Goal: Information Seeking & Learning: Check status

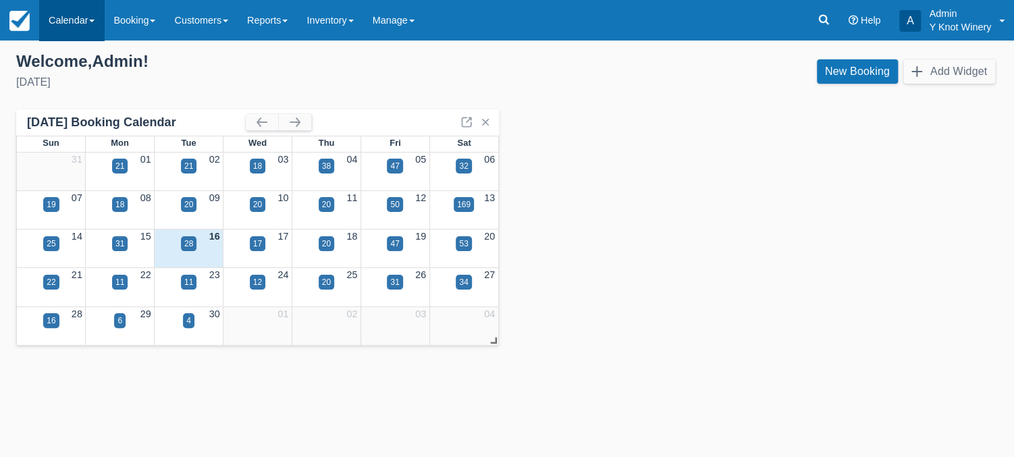
click at [97, 20] on link "Calendar" at bounding box center [71, 20] width 65 height 41
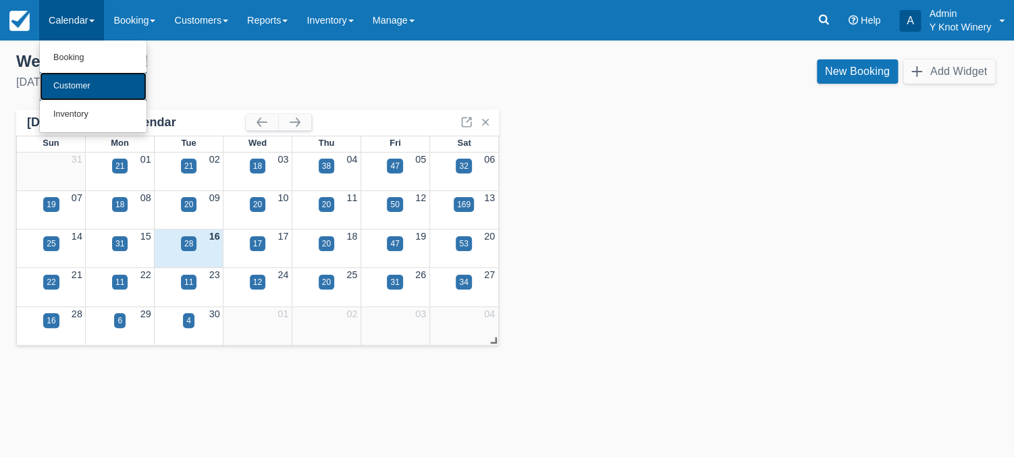
click at [82, 85] on link "Customer" at bounding box center [93, 86] width 107 height 28
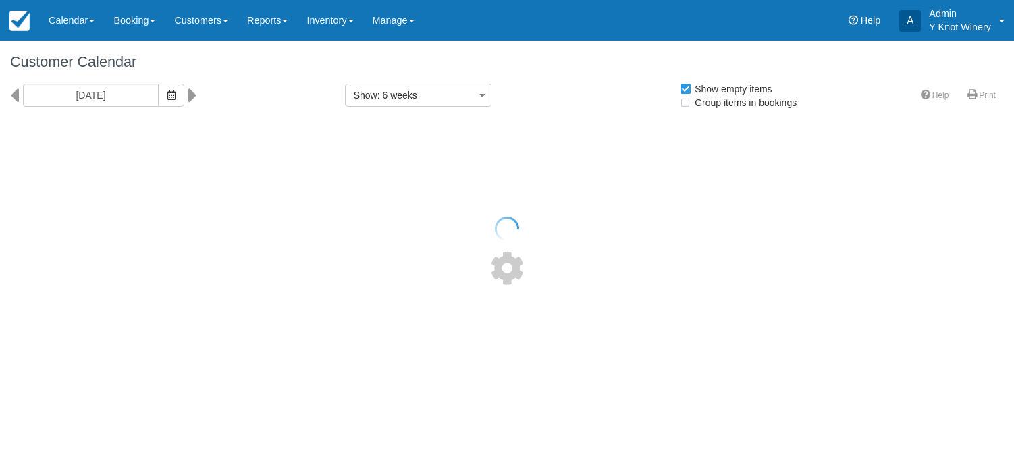
select select
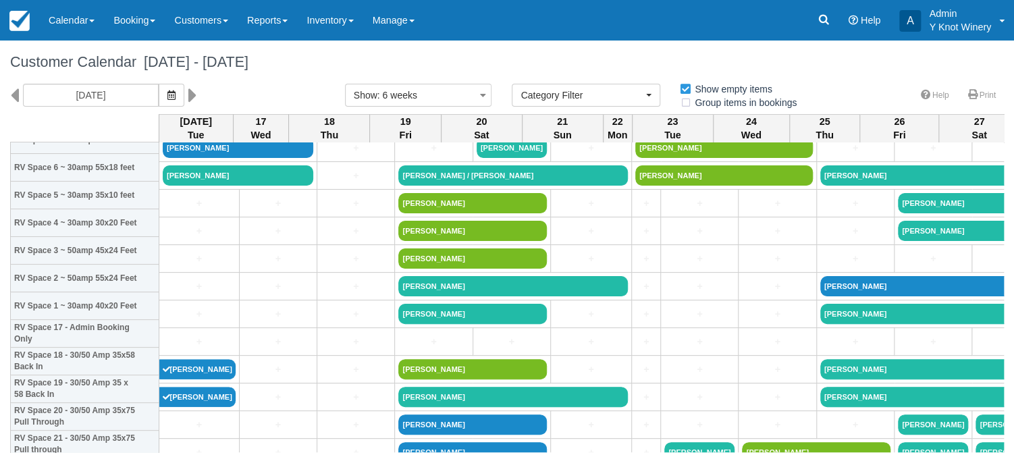
scroll to position [342, 0]
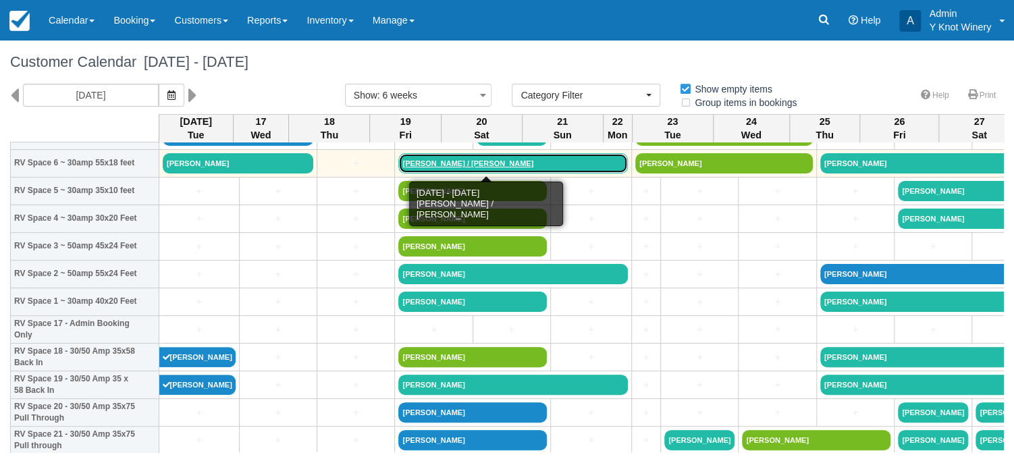
click at [410, 161] on link "David / Noreen Nunes" at bounding box center [513, 163] width 230 height 20
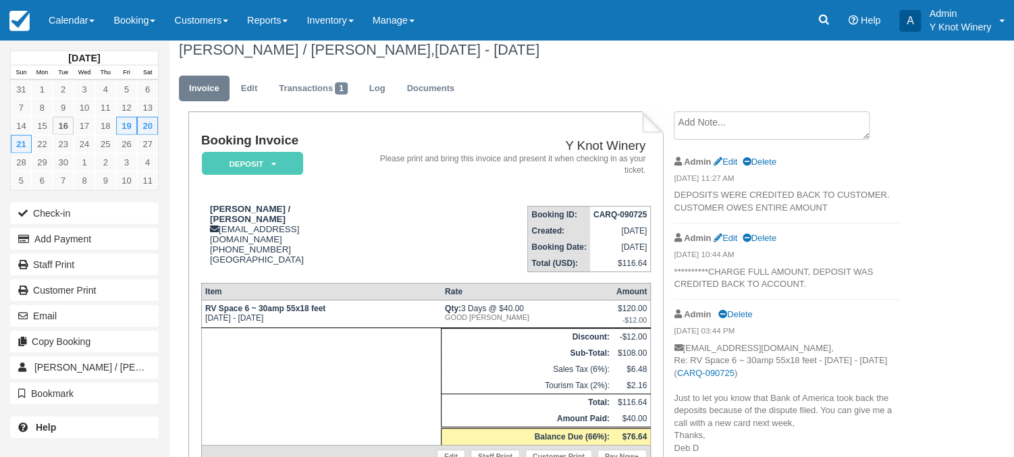
scroll to position [9, 0]
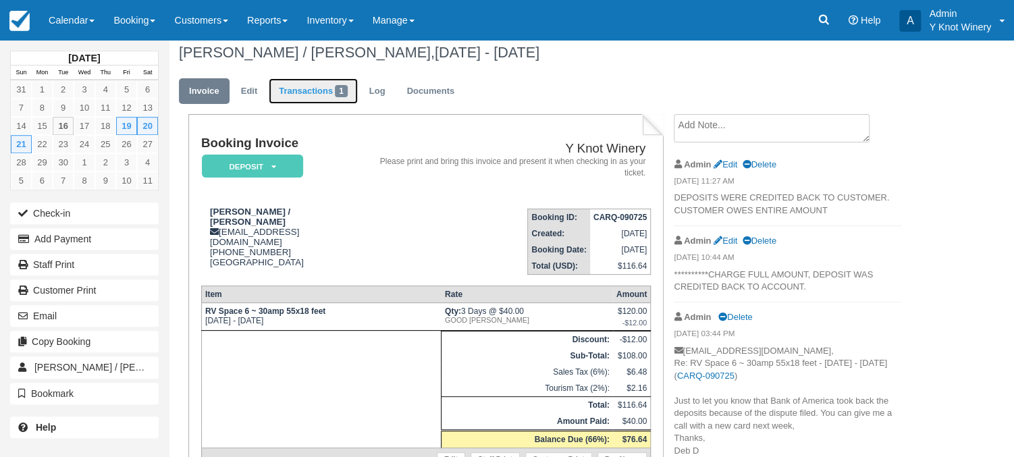
click at [309, 86] on link "Transactions 1" at bounding box center [313, 91] width 89 height 26
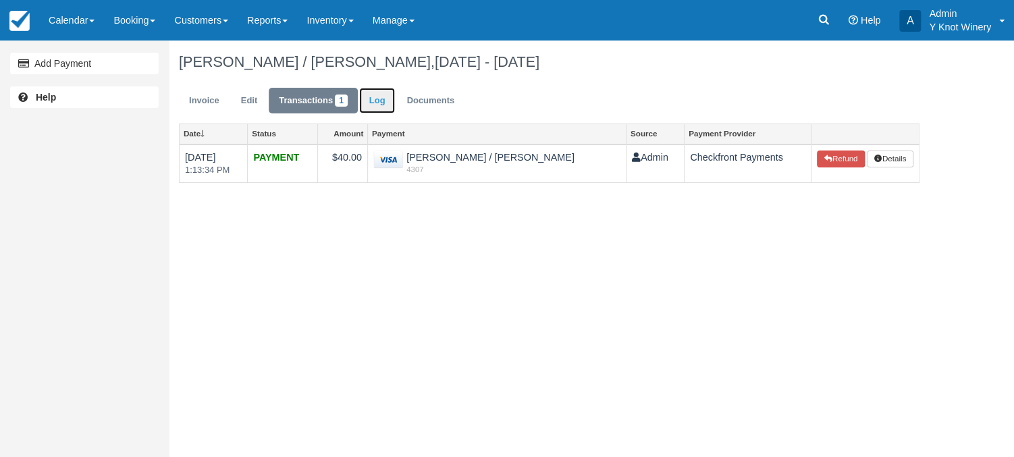
click at [380, 101] on link "Log" at bounding box center [377, 101] width 36 height 26
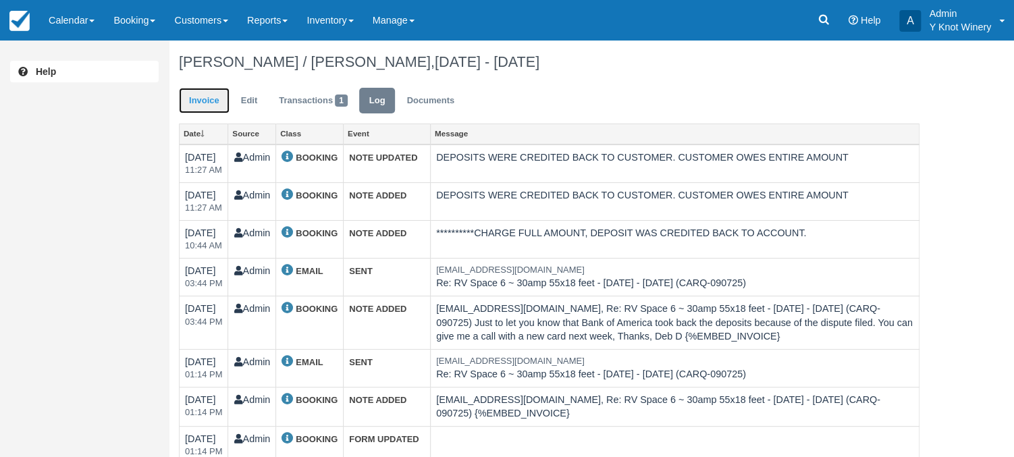
click at [208, 101] on link "Invoice" at bounding box center [204, 101] width 51 height 26
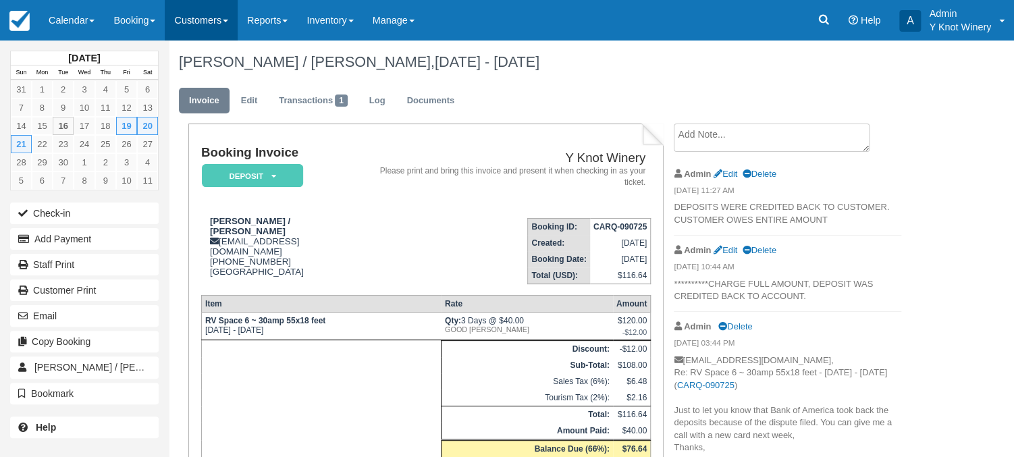
click at [225, 17] on link "Customers" at bounding box center [201, 20] width 73 height 41
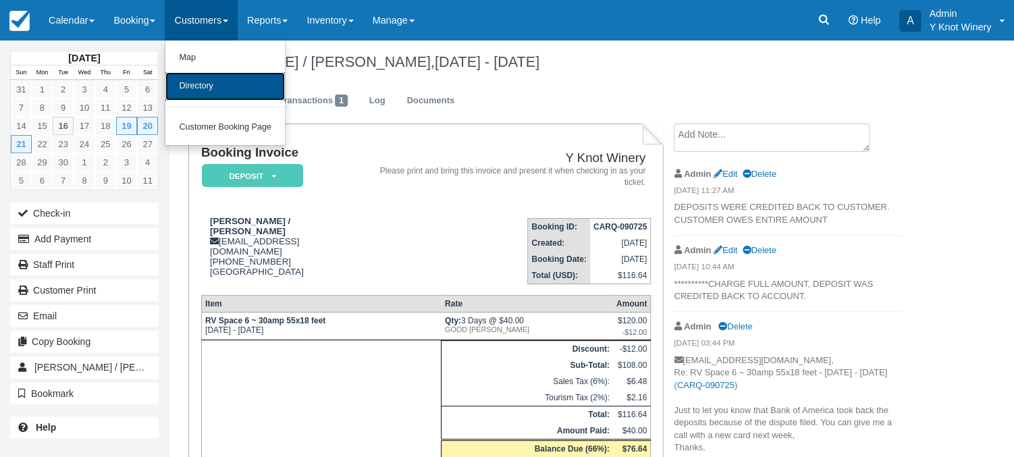
click at [228, 84] on link "Directory" at bounding box center [225, 86] width 120 height 28
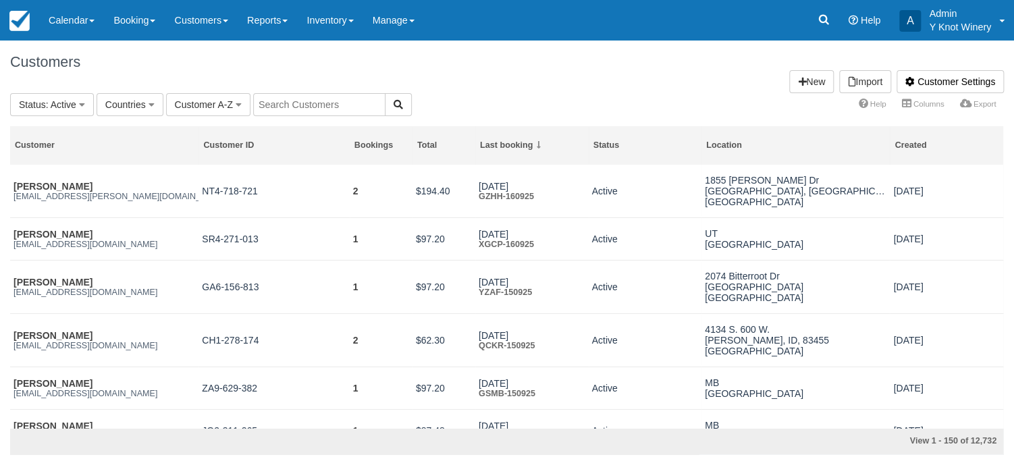
click at [293, 103] on input "text" at bounding box center [319, 104] width 132 height 23
type input "[PERSON_NAME]"
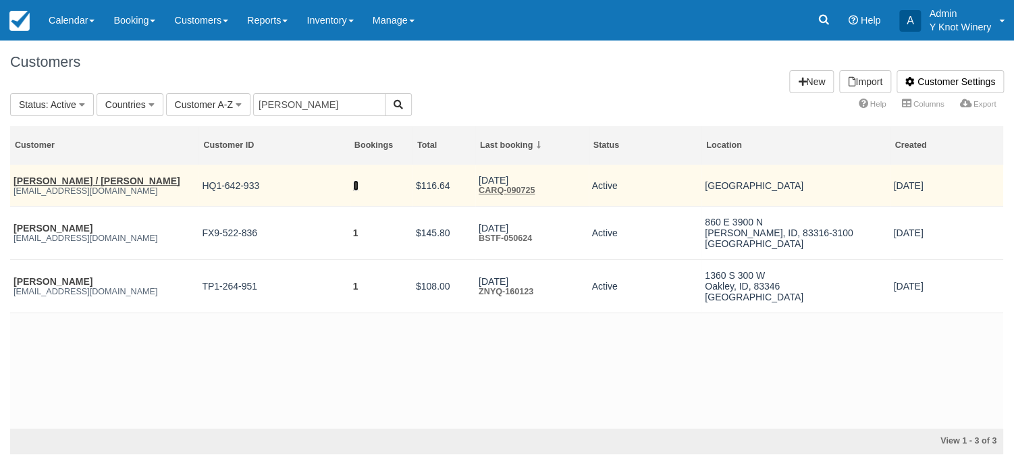
click at [358, 188] on link "1" at bounding box center [355, 185] width 5 height 11
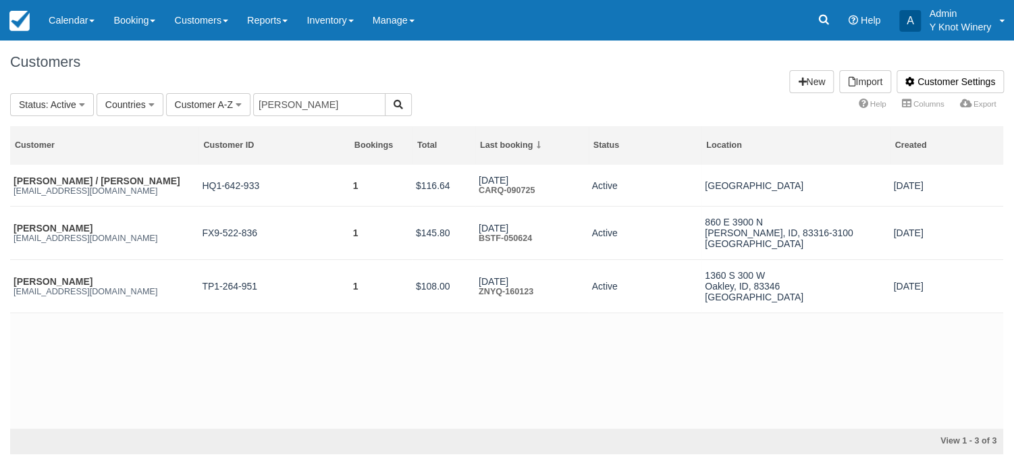
click at [325, 67] on h1 "Customers Customer Settings Import New" at bounding box center [507, 62] width 994 height 16
click at [201, 69] on h1 "Customers Customer Settings Import New" at bounding box center [507, 62] width 994 height 16
click at [93, 18] on link "Calendar" at bounding box center [71, 20] width 65 height 41
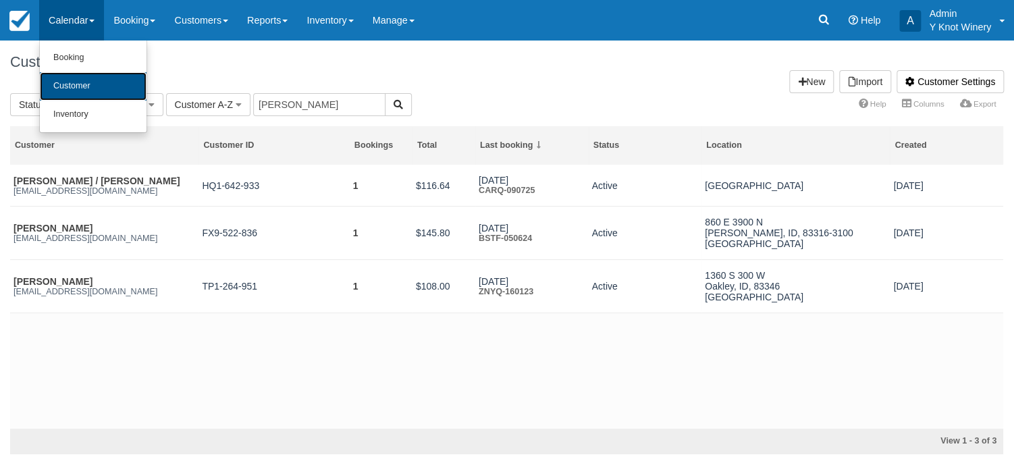
click at [97, 79] on link "Customer" at bounding box center [93, 86] width 107 height 28
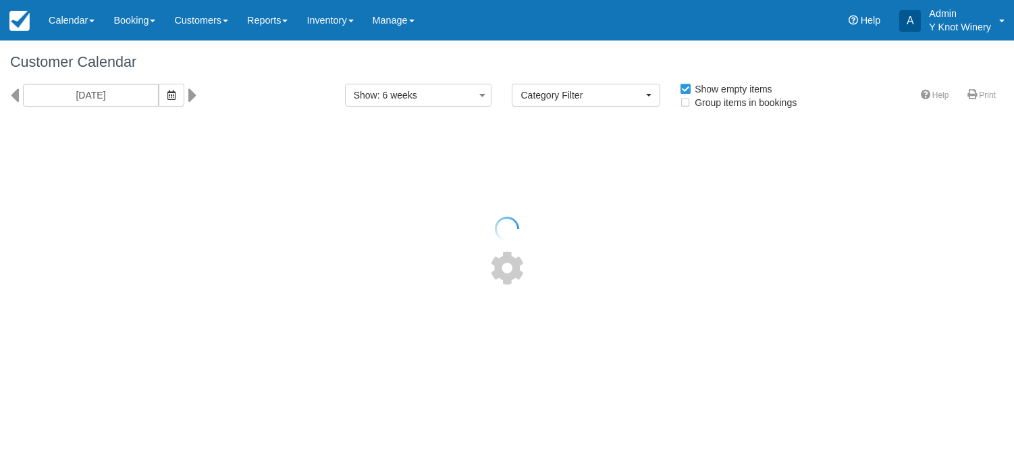
select select
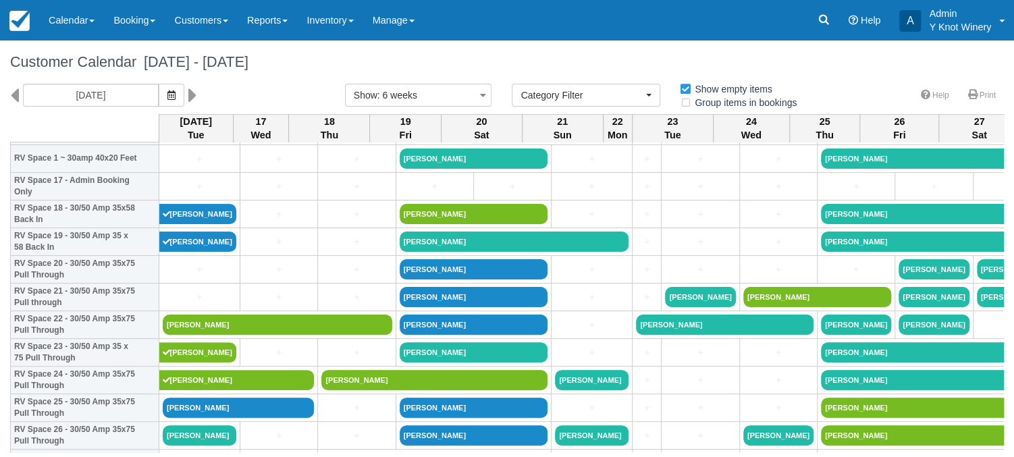
scroll to position [508, 0]
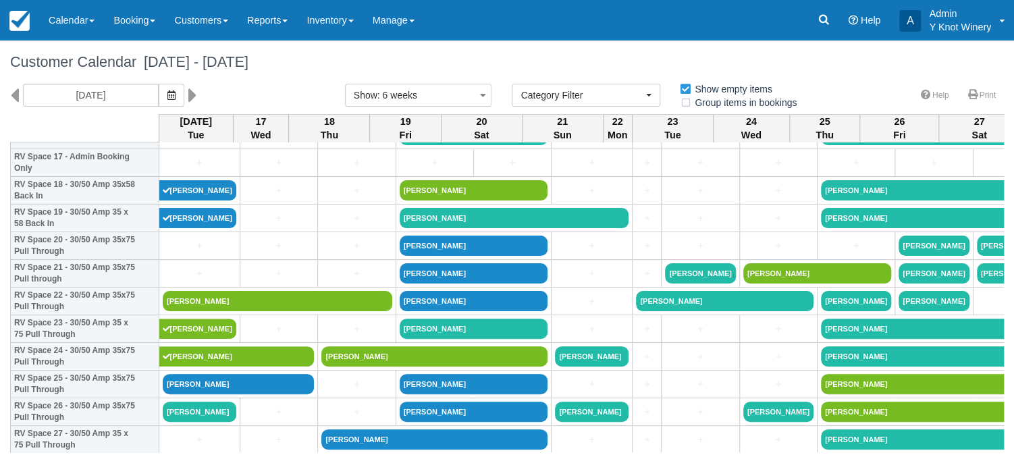
drag, startPoint x: 297, startPoint y: 454, endPoint x: 371, endPoint y: 454, distance: 74.3
click at [371, 454] on body "Menu Calendar Booking Customer Inventory Booking Daily Manifest Daily List Note…" at bounding box center [507, 228] width 1014 height 457
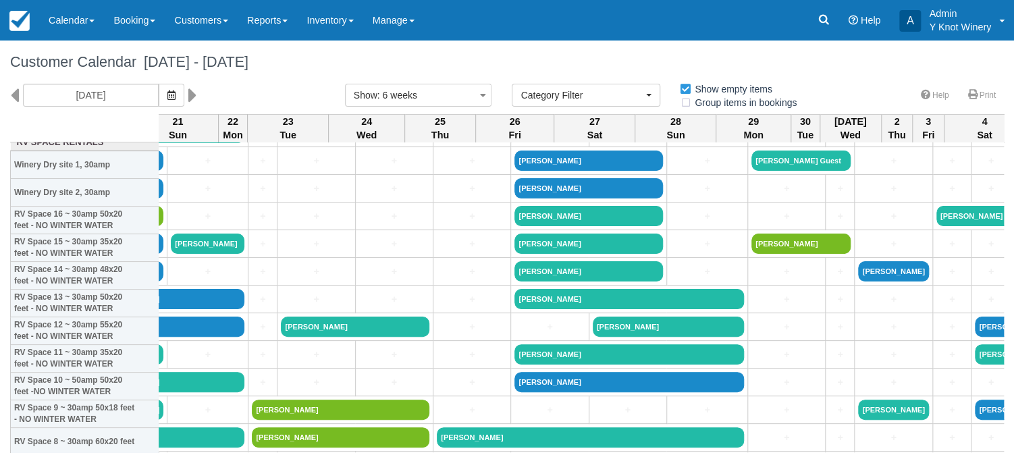
scroll to position [0, 384]
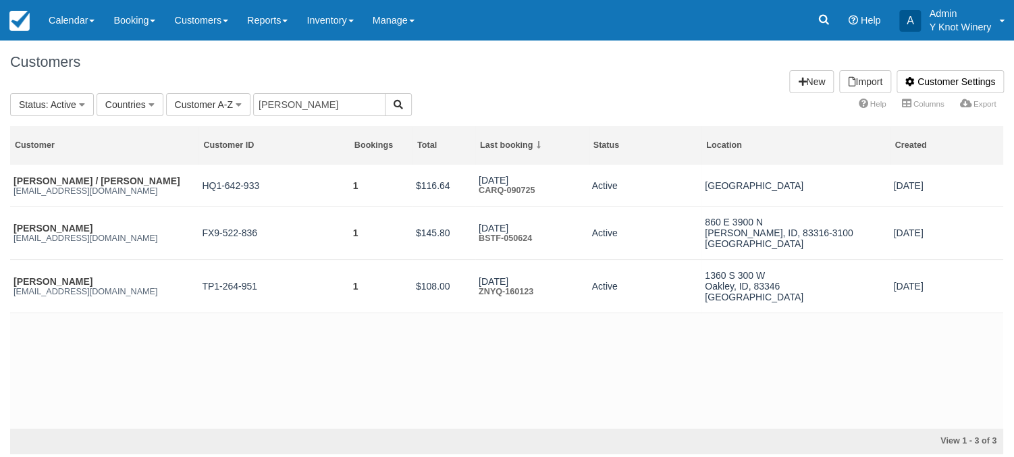
click at [521, 65] on h1 "Customers Customer Settings Import New" at bounding box center [507, 62] width 994 height 16
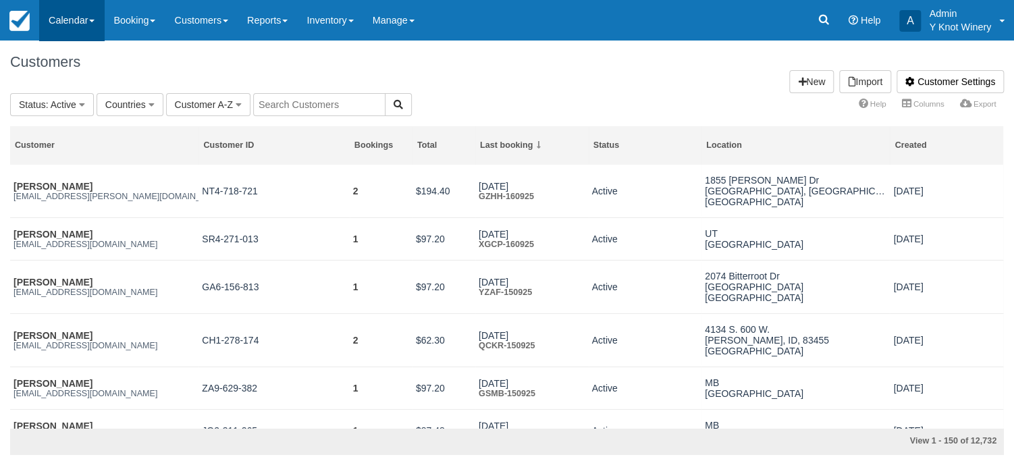
click at [95, 19] on link "Calendar" at bounding box center [71, 20] width 65 height 41
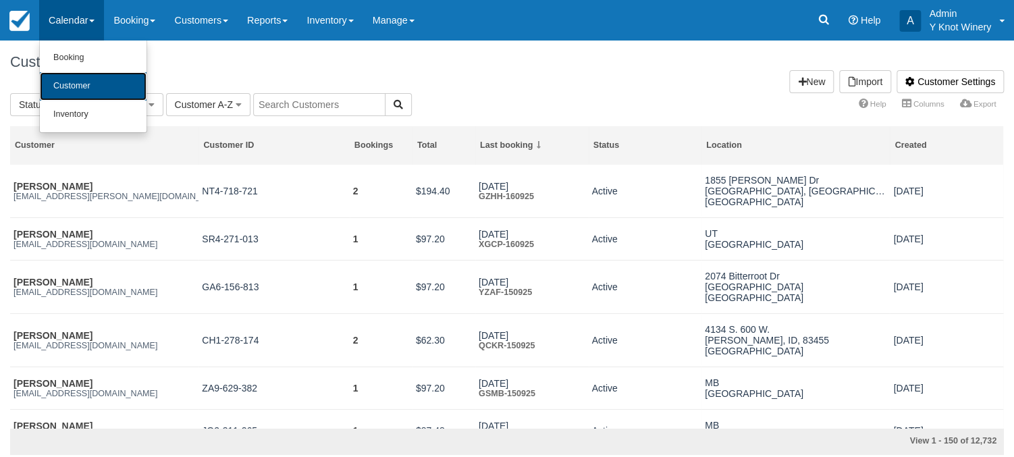
click at [107, 80] on link "Customer" at bounding box center [93, 86] width 107 height 28
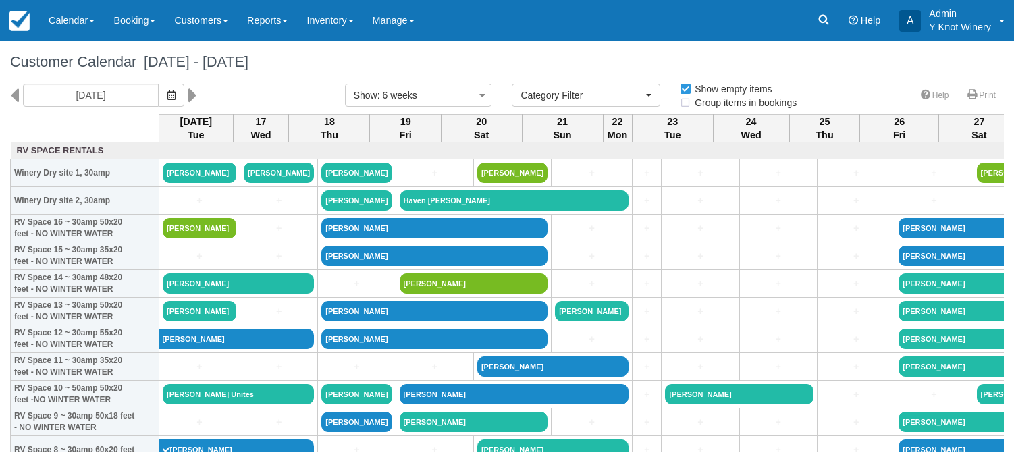
select select
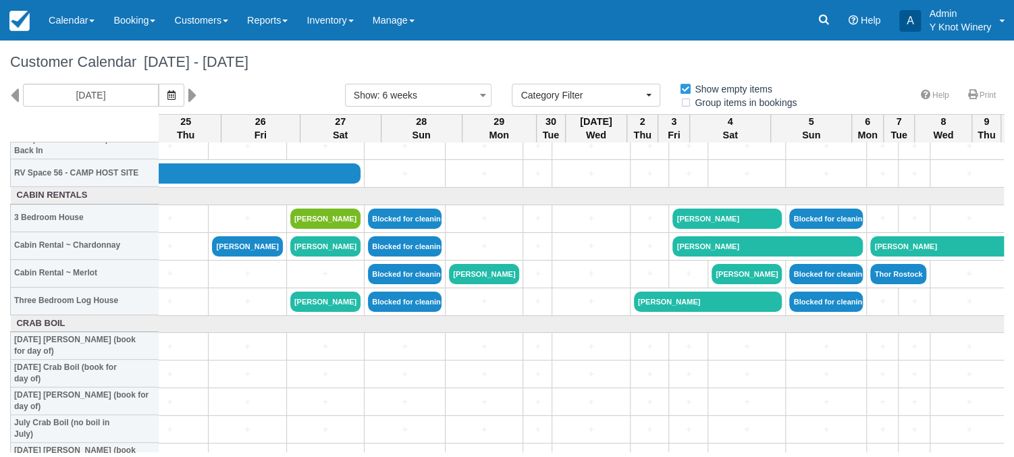
scroll to position [1577, 0]
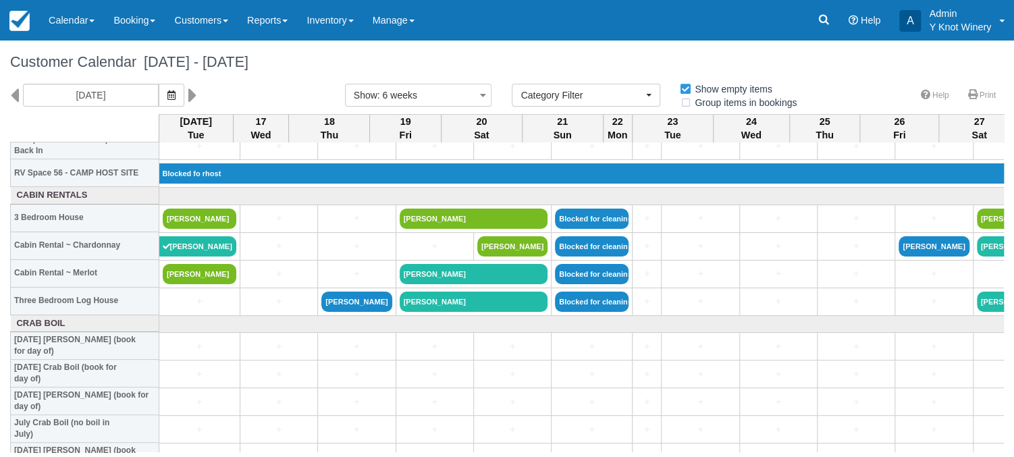
click at [452, 53] on div "Customer Calendar September 16 - October 28 2025" at bounding box center [507, 62] width 1014 height 43
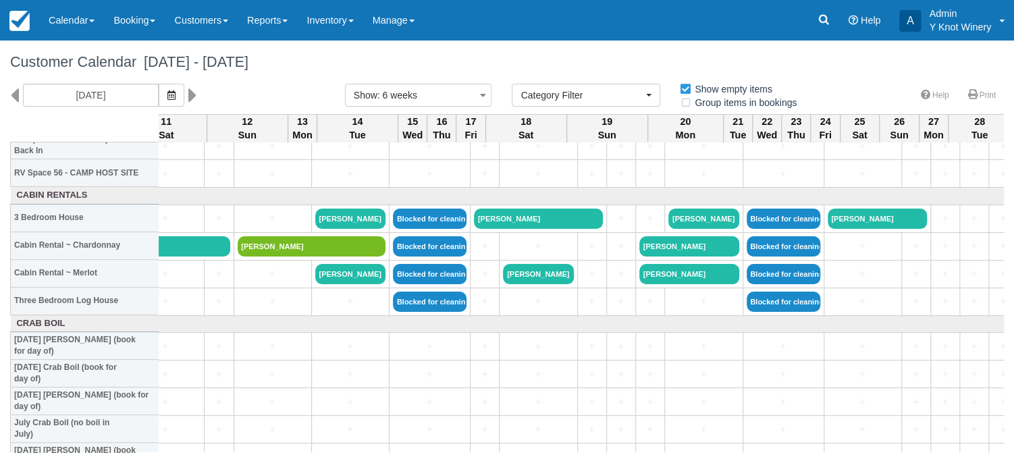
scroll to position [1577, 1589]
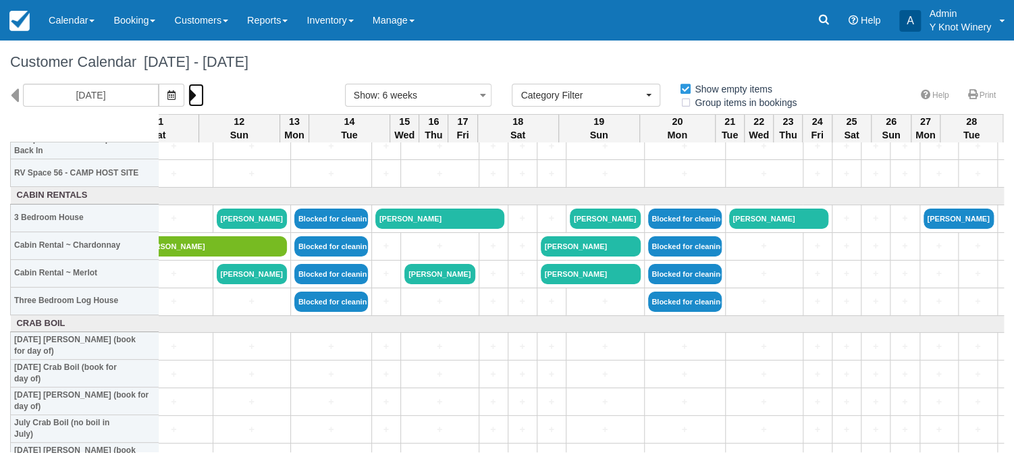
click at [188, 93] on icon at bounding box center [192, 95] width 9 height 23
type input "10/29/25"
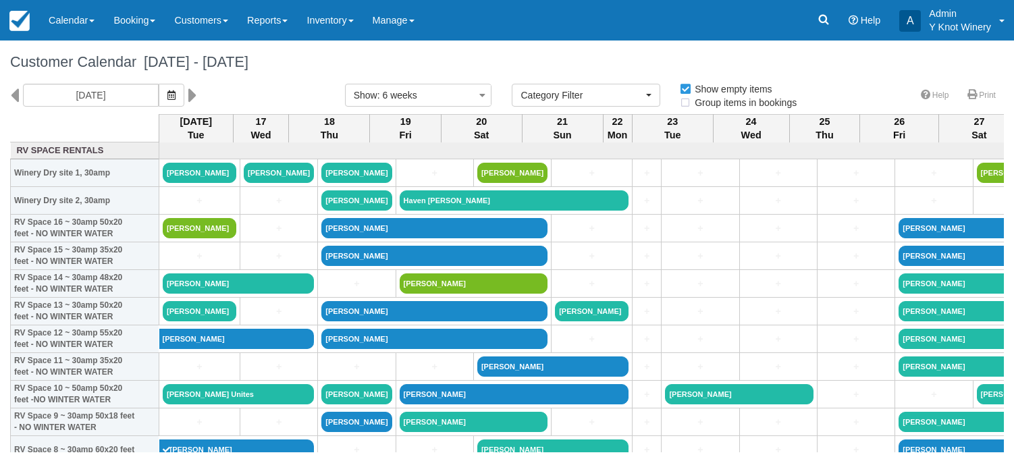
select select
